Goal: Navigation & Orientation: Find specific page/section

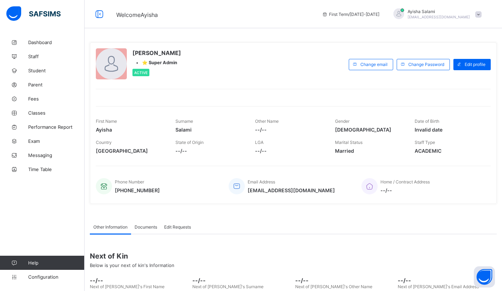
click at [37, 83] on span "Parent" at bounding box center [56, 85] width 56 height 6
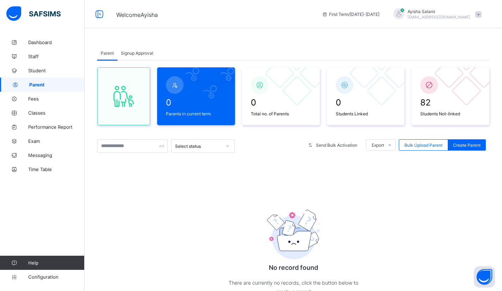
click at [36, 56] on span "Staff" at bounding box center [56, 57] width 56 height 6
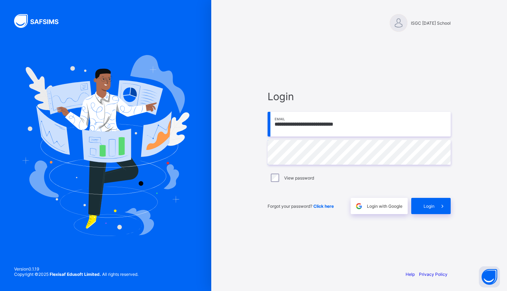
click at [425, 209] on div "Login" at bounding box center [430, 206] width 39 height 16
